Goal: Use online tool/utility: Use online tool/utility

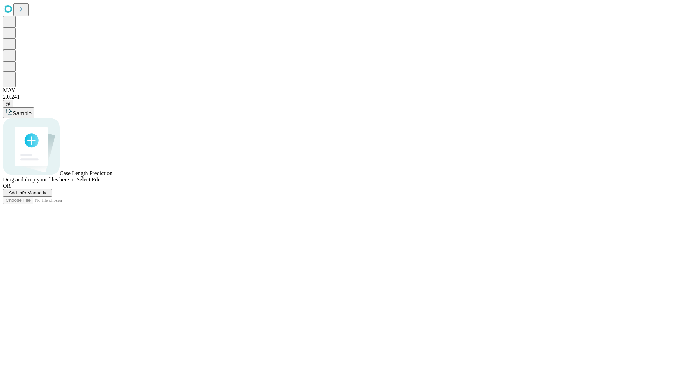
click at [100, 183] on span "Select File" at bounding box center [89, 180] width 24 height 6
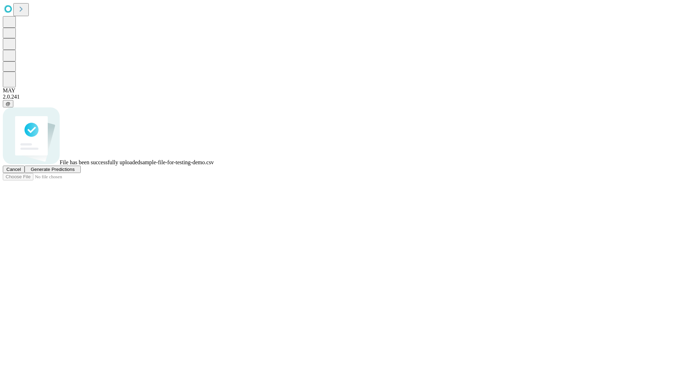
click at [74, 172] on span "Generate Predictions" at bounding box center [53, 169] width 44 height 5
